Goal: Check status: Check status

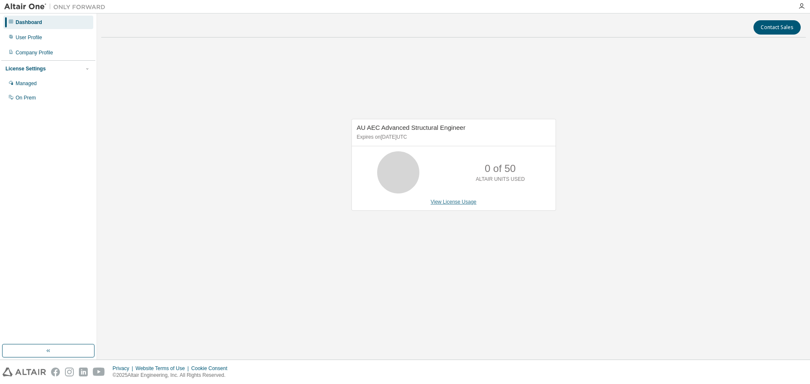
click at [453, 202] on link "View License Usage" at bounding box center [453, 202] width 46 height 6
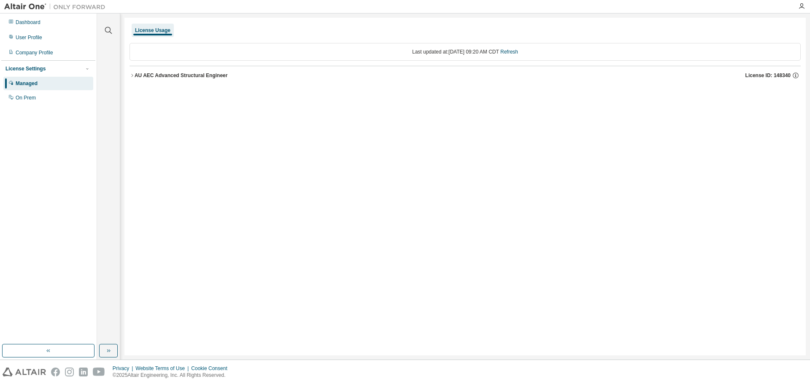
click at [131, 75] on icon "button" at bounding box center [131, 75] width 5 height 5
